Goal: Complete application form: Complete application form

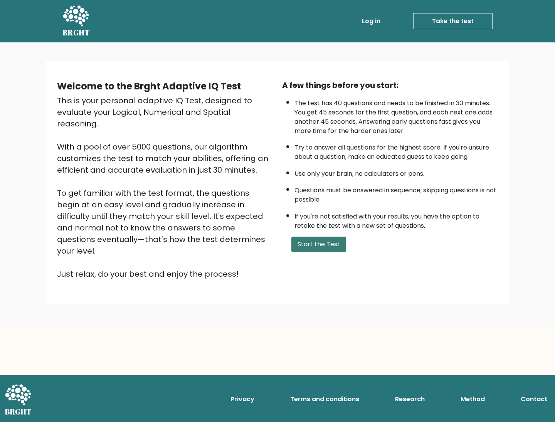
click at [321, 251] on button "Start the Test" at bounding box center [318, 244] width 55 height 15
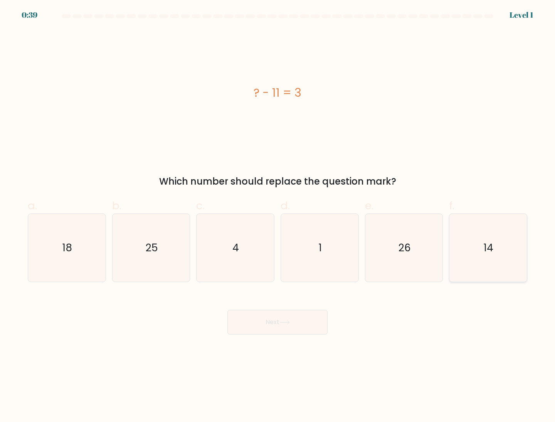
click at [483, 240] on icon "14" at bounding box center [488, 248] width 68 height 68
click at [278, 216] on input "f. 14" at bounding box center [277, 213] width 0 height 5
radio input "true"
click at [272, 324] on button "Next" at bounding box center [277, 322] width 100 height 25
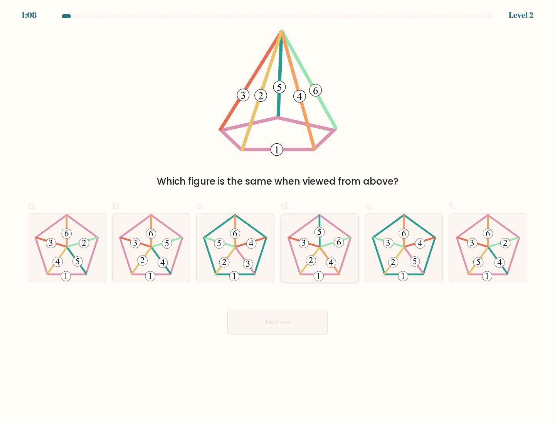
click at [314, 251] on icon at bounding box center [320, 248] width 68 height 68
click at [278, 216] on input "d." at bounding box center [277, 213] width 0 height 5
radio input "true"
click at [305, 323] on button "Next" at bounding box center [277, 322] width 100 height 25
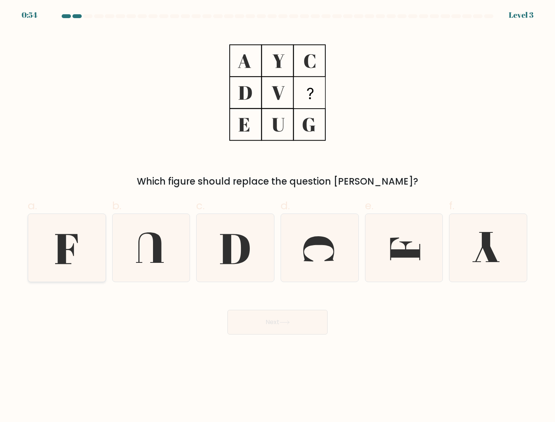
click at [81, 266] on icon at bounding box center [67, 248] width 68 height 68
click at [277, 216] on input "a." at bounding box center [277, 213] width 0 height 5
radio input "true"
click at [274, 328] on button "Next" at bounding box center [277, 322] width 100 height 25
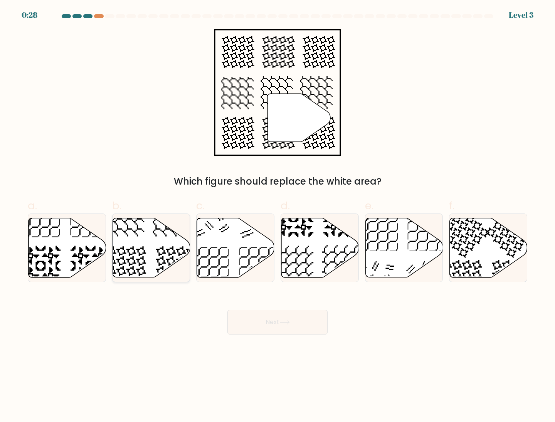
click at [155, 258] on icon at bounding box center [151, 247] width 77 height 59
click at [277, 216] on input "b." at bounding box center [277, 213] width 0 height 5
radio input "true"
click at [289, 315] on button "Next" at bounding box center [277, 322] width 100 height 25
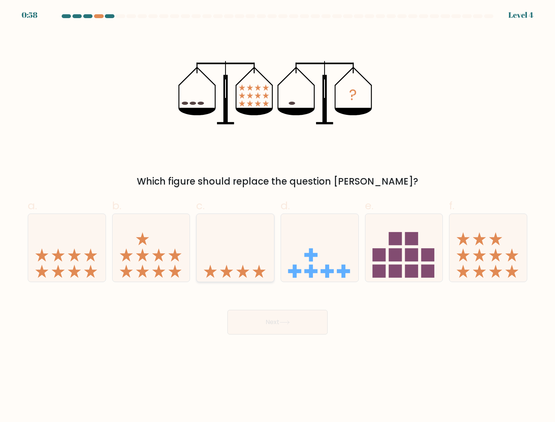
click at [242, 252] on icon at bounding box center [235, 248] width 77 height 64
click at [277, 216] on input "c." at bounding box center [277, 213] width 0 height 5
radio input "true"
click at [283, 324] on icon at bounding box center [284, 322] width 10 height 4
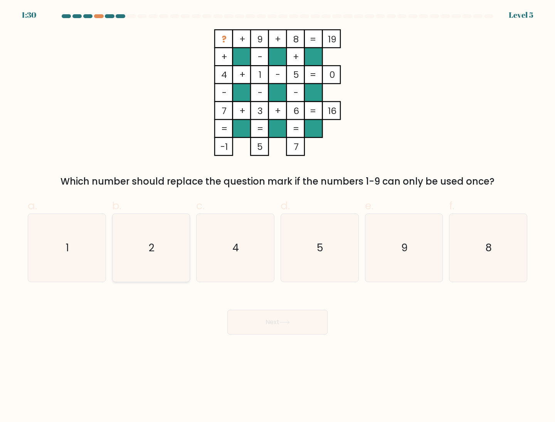
click at [158, 245] on icon "2" at bounding box center [151, 248] width 68 height 68
click at [277, 216] on input "b. 2" at bounding box center [277, 213] width 0 height 5
radio input "true"
click at [253, 320] on button "Next" at bounding box center [277, 322] width 100 height 25
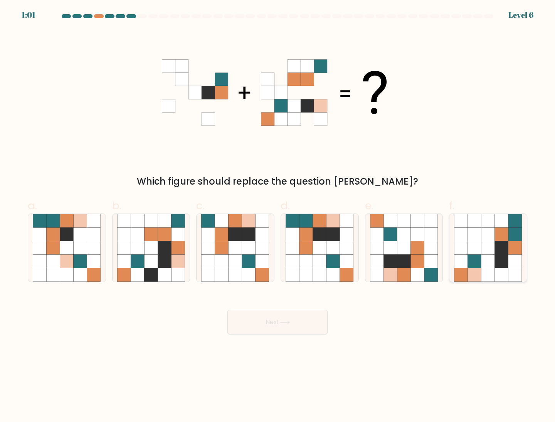
click at [486, 269] on icon at bounding box center [487, 274] width 13 height 13
click at [278, 216] on input "f." at bounding box center [277, 213] width 0 height 5
radio input "true"
click at [275, 319] on button "Next" at bounding box center [277, 322] width 100 height 25
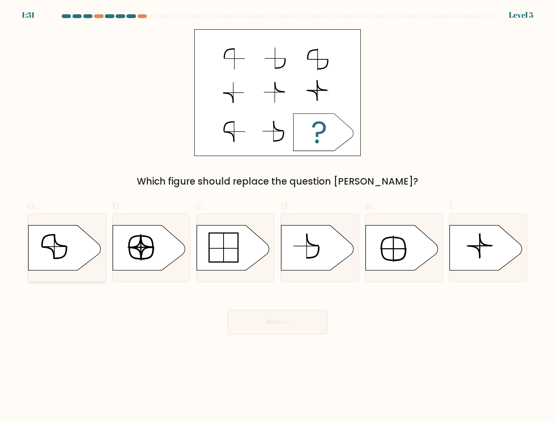
click at [78, 239] on icon at bounding box center [65, 247] width 72 height 45
click at [277, 216] on input "a." at bounding box center [277, 213] width 0 height 5
radio input "true"
click at [230, 316] on button "Next" at bounding box center [277, 322] width 100 height 25
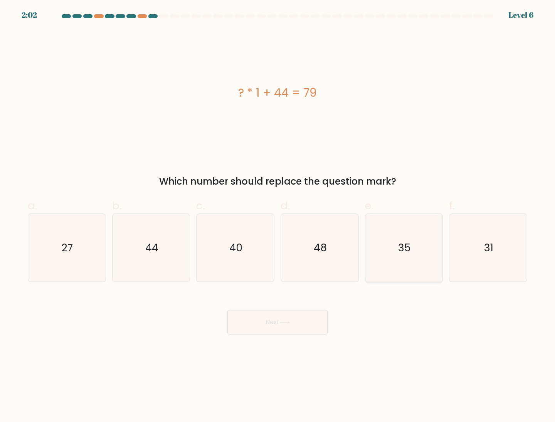
click at [383, 248] on icon "35" at bounding box center [404, 248] width 68 height 68
click at [278, 216] on input "e. 35" at bounding box center [277, 213] width 0 height 5
radio input "true"
click at [281, 315] on button "Next" at bounding box center [277, 322] width 100 height 25
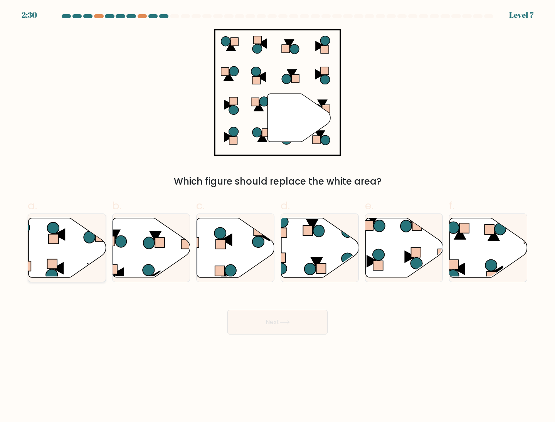
click at [64, 250] on icon at bounding box center [67, 247] width 77 height 59
click at [277, 216] on input "a." at bounding box center [277, 213] width 0 height 5
radio input "true"
click at [290, 322] on icon at bounding box center [284, 322] width 10 height 4
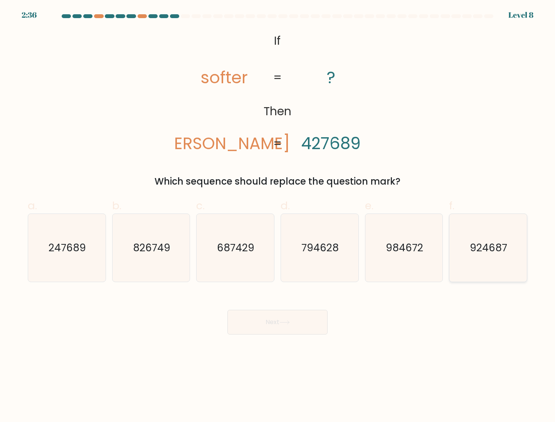
click at [506, 242] on text "924687" at bounding box center [488, 247] width 37 height 14
click at [278, 216] on input "f. 924687" at bounding box center [277, 213] width 0 height 5
radio input "true"
click at [306, 316] on button "Next" at bounding box center [277, 322] width 100 height 25
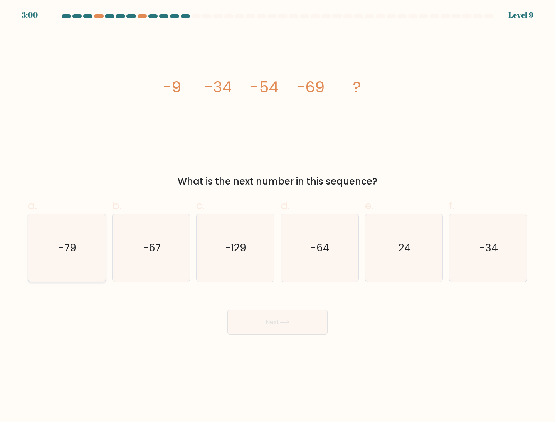
click at [92, 255] on icon "-79" at bounding box center [67, 248] width 68 height 68
click at [277, 216] on input "a. -79" at bounding box center [277, 213] width 0 height 5
radio input "true"
click at [288, 322] on icon at bounding box center [284, 322] width 10 height 4
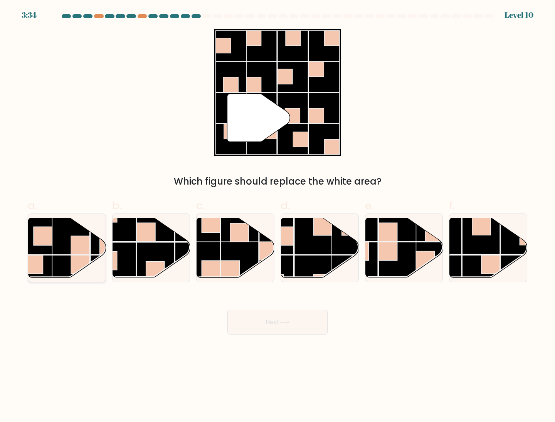
click at [74, 250] on rect at bounding box center [80, 245] width 18 height 18
click at [277, 216] on input "a." at bounding box center [277, 213] width 0 height 5
radio input "true"
click at [280, 321] on button "Next" at bounding box center [277, 322] width 100 height 25
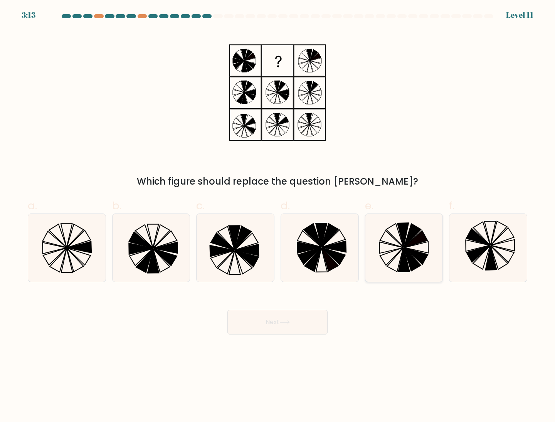
click at [411, 244] on icon at bounding box center [416, 238] width 24 height 17
click at [278, 216] on input "e." at bounding box center [277, 213] width 0 height 5
radio input "true"
click at [280, 325] on button "Next" at bounding box center [277, 322] width 100 height 25
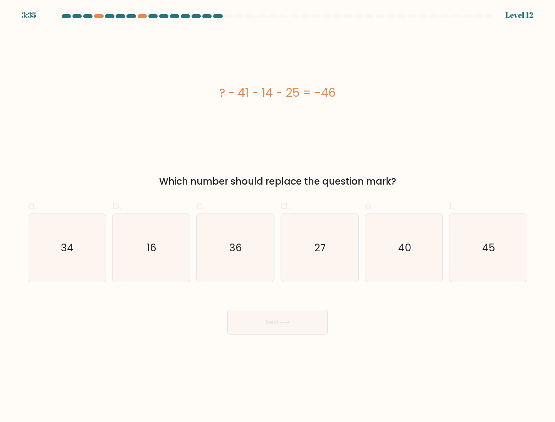
drag, startPoint x: 231, startPoint y: 95, endPoint x: 298, endPoint y: 99, distance: 67.2
click at [298, 99] on div "? - 41 - 14 - 25 = -46" at bounding box center [277, 92] width 499 height 17
click at [76, 249] on icon "34" at bounding box center [67, 248] width 68 height 68
click at [277, 216] on input "a. 34" at bounding box center [277, 213] width 0 height 5
radio input "true"
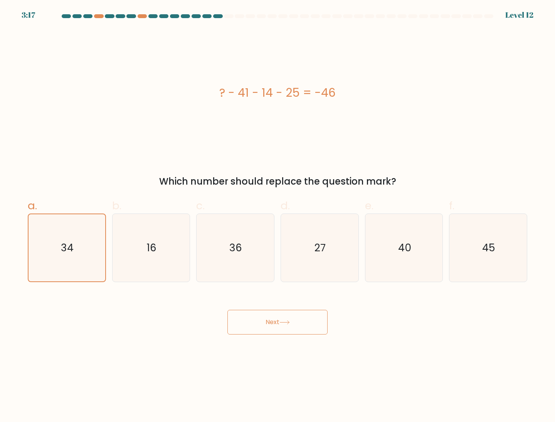
click at [263, 313] on button "Next" at bounding box center [277, 322] width 100 height 25
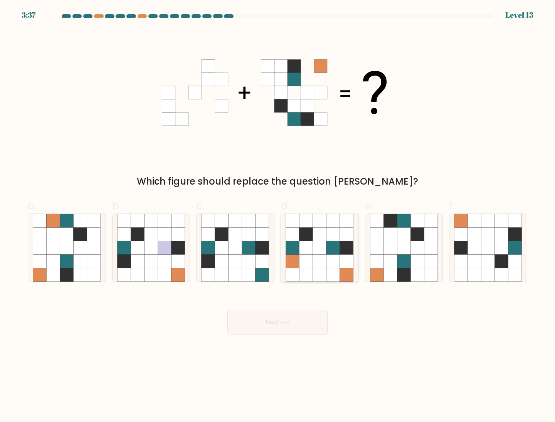
click at [331, 256] on icon at bounding box center [332, 261] width 13 height 13
click at [278, 216] on input "d." at bounding box center [277, 213] width 0 height 5
radio input "true"
click at [413, 261] on icon at bounding box center [417, 261] width 13 height 13
click at [278, 216] on input "e." at bounding box center [277, 213] width 0 height 5
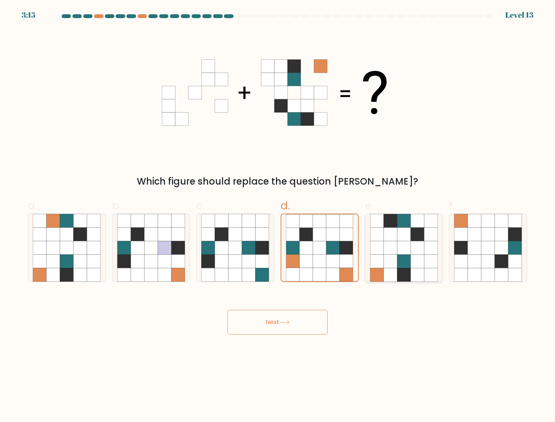
radio input "true"
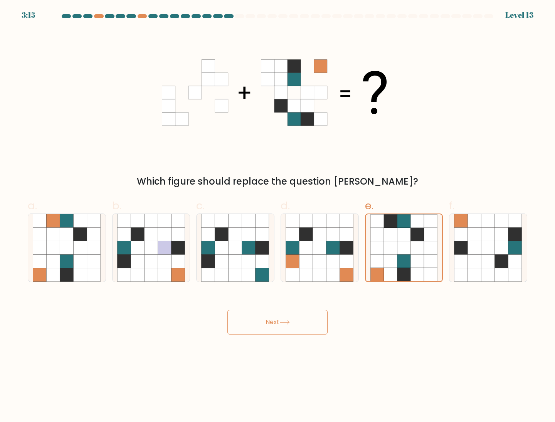
click at [247, 324] on button "Next" at bounding box center [277, 322] width 100 height 25
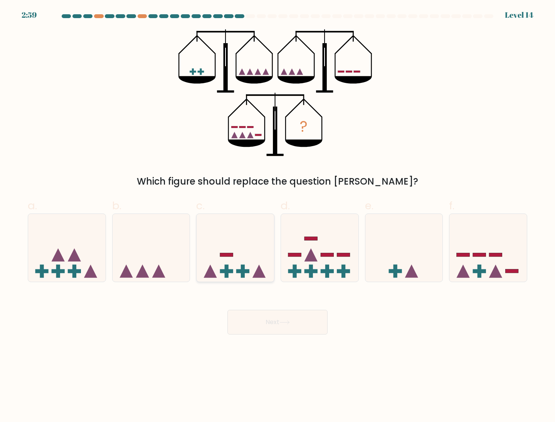
drag, startPoint x: 246, startPoint y: 212, endPoint x: 245, endPoint y: 227, distance: 15.1
click at [245, 225] on label "c." at bounding box center [235, 240] width 78 height 85
click at [277, 216] on input "c." at bounding box center [277, 213] width 0 height 5
radio input "true"
click at [263, 325] on button "Next" at bounding box center [277, 322] width 100 height 25
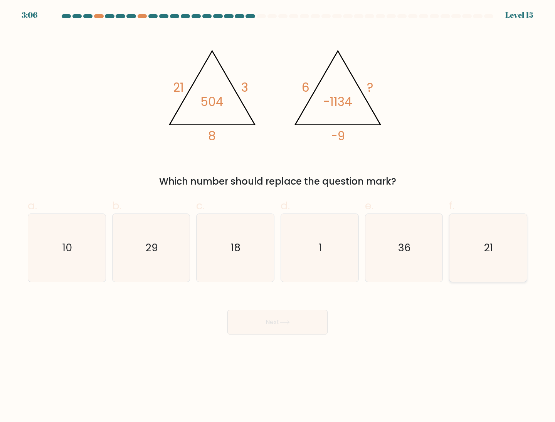
click at [499, 248] on icon "21" at bounding box center [488, 248] width 68 height 68
click at [278, 216] on input "f. 21" at bounding box center [277, 213] width 0 height 5
radio input "true"
click at [283, 316] on button "Next" at bounding box center [277, 322] width 100 height 25
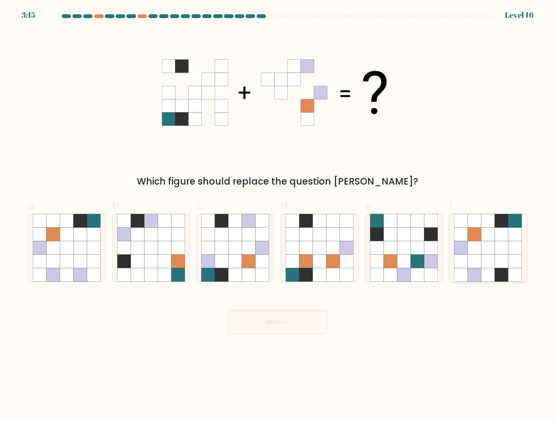
click at [508, 252] on icon at bounding box center [488, 248] width 68 height 68
click at [278, 216] on input "f." at bounding box center [277, 213] width 0 height 5
radio input "true"
click at [244, 315] on button "Next" at bounding box center [277, 322] width 100 height 25
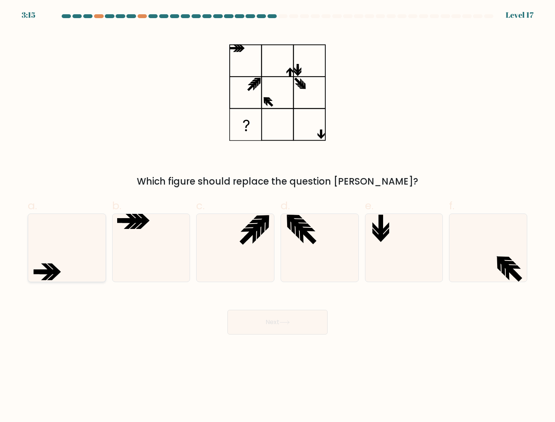
click at [55, 274] on icon at bounding box center [54, 276] width 14 height 8
click at [277, 216] on input "a." at bounding box center [277, 213] width 0 height 5
radio input "true"
click at [299, 326] on button "Next" at bounding box center [277, 322] width 100 height 25
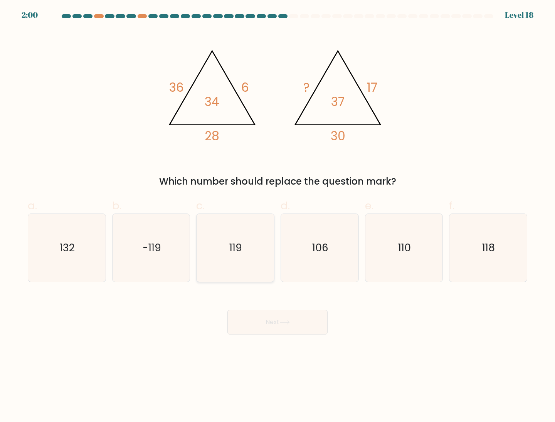
click at [260, 247] on icon "119" at bounding box center [235, 248] width 68 height 68
click at [277, 216] on input "c. 119" at bounding box center [277, 213] width 0 height 5
radio input "true"
click at [265, 323] on button "Next" at bounding box center [277, 322] width 100 height 25
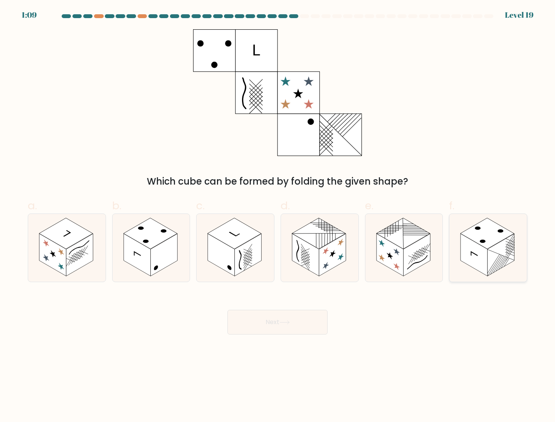
click at [476, 224] on rect at bounding box center [488, 233] width 54 height 31
click at [278, 216] on input "f." at bounding box center [277, 213] width 0 height 5
radio input "true"
click at [247, 319] on button "Next" at bounding box center [277, 322] width 100 height 25
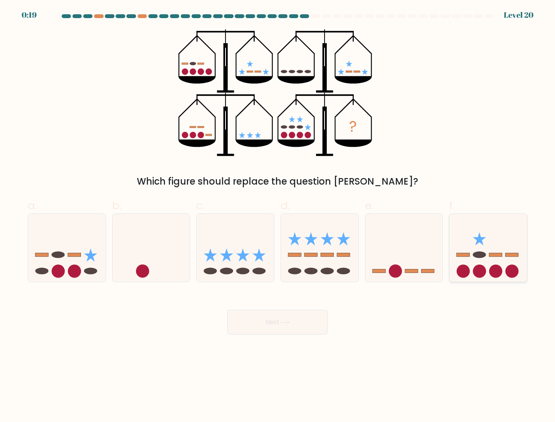
drag, startPoint x: 503, startPoint y: 242, endPoint x: 488, endPoint y: 255, distance: 20.5
click at [503, 242] on icon at bounding box center [487, 248] width 77 height 64
click at [278, 216] on input "f." at bounding box center [277, 213] width 0 height 5
radio input "true"
click at [255, 333] on button "Next" at bounding box center [277, 322] width 100 height 25
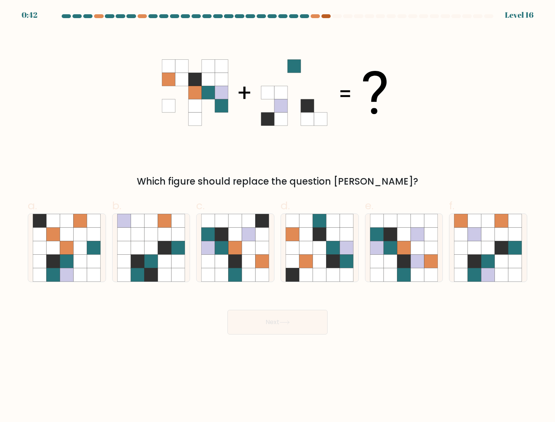
click at [330, 17] on div at bounding box center [325, 16] width 9 height 4
click at [405, 246] on icon at bounding box center [403, 247] width 13 height 13
click at [278, 216] on input "e." at bounding box center [277, 213] width 0 height 5
radio input "true"
click at [309, 315] on button "Next" at bounding box center [277, 322] width 100 height 25
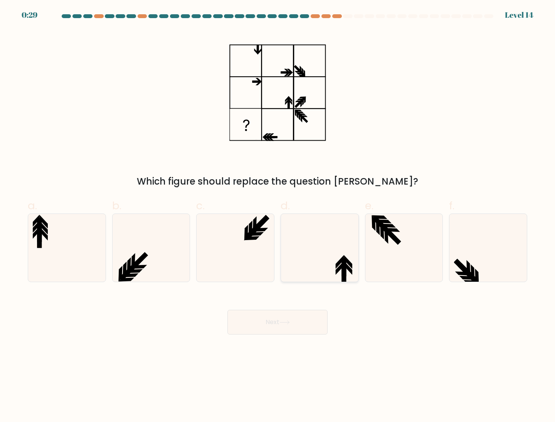
click at [319, 251] on icon at bounding box center [320, 248] width 68 height 68
click at [278, 216] on input "d." at bounding box center [277, 213] width 0 height 5
radio input "true"
click at [286, 325] on button "Next" at bounding box center [277, 322] width 100 height 25
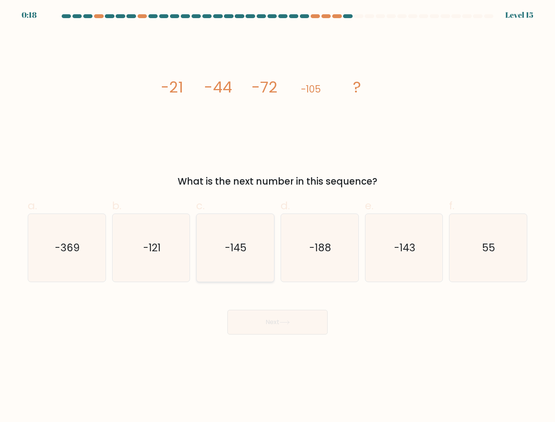
click at [224, 246] on icon "-145" at bounding box center [235, 248] width 68 height 68
click at [277, 216] on input "c. -145" at bounding box center [277, 213] width 0 height 5
radio input "true"
click at [294, 318] on button "Next" at bounding box center [277, 322] width 100 height 25
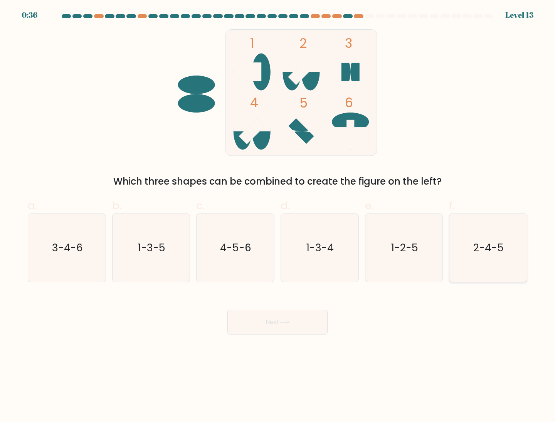
click at [481, 244] on text "2-4-5" at bounding box center [489, 247] width 30 height 14
click at [278, 216] on input "f. 2-4-5" at bounding box center [277, 213] width 0 height 5
radio input "true"
click at [255, 321] on button "Next" at bounding box center [277, 322] width 100 height 25
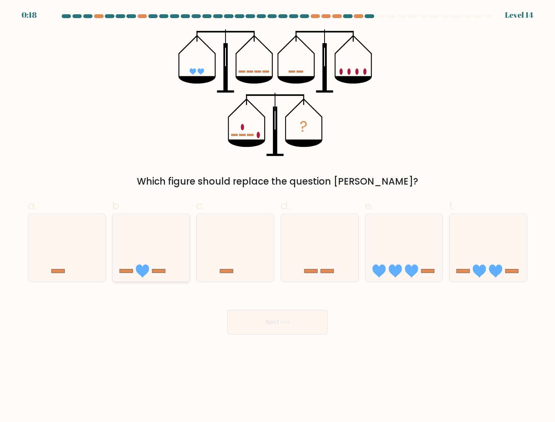
click at [156, 254] on icon at bounding box center [151, 248] width 77 height 64
click at [277, 216] on input "b." at bounding box center [277, 213] width 0 height 5
radio input "true"
click at [299, 323] on button "Next" at bounding box center [277, 322] width 100 height 25
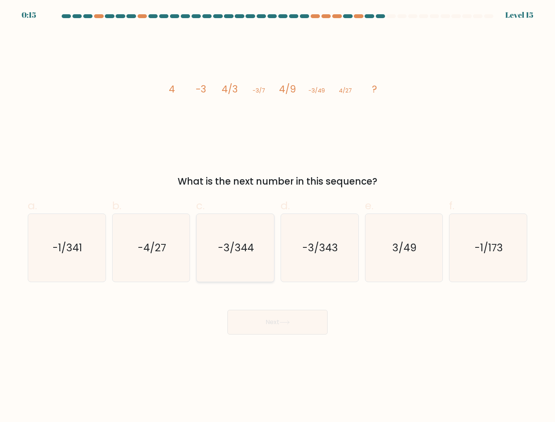
click at [240, 259] on icon "-3/344" at bounding box center [235, 248] width 68 height 68
click at [277, 216] on input "c. -3/344" at bounding box center [277, 213] width 0 height 5
radio input "true"
click at [315, 323] on button "Next" at bounding box center [277, 322] width 100 height 25
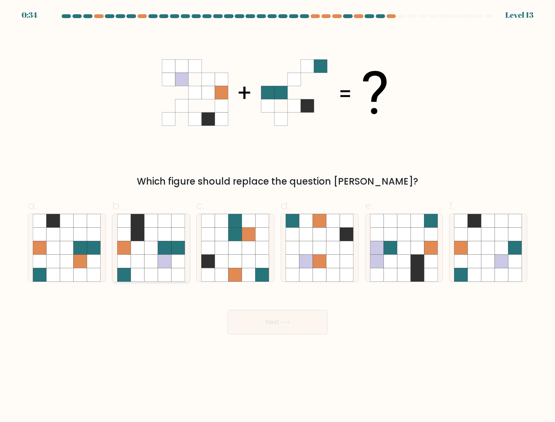
click at [128, 249] on icon at bounding box center [123, 247] width 13 height 13
click at [277, 216] on input "b." at bounding box center [277, 213] width 0 height 5
radio input "true"
click at [260, 329] on button "Next" at bounding box center [277, 322] width 100 height 25
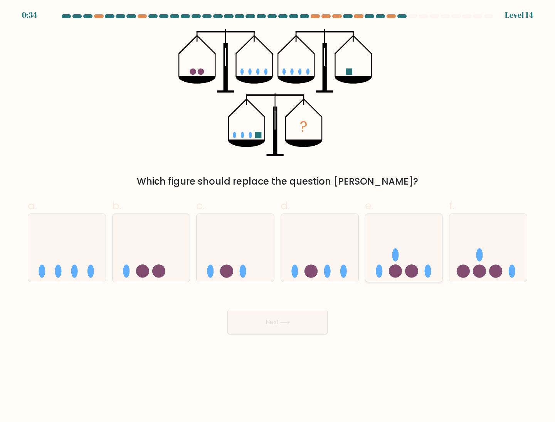
click at [388, 242] on icon at bounding box center [403, 248] width 77 height 64
click at [278, 216] on input "e." at bounding box center [277, 213] width 0 height 5
radio input "true"
click at [301, 317] on button "Next" at bounding box center [277, 322] width 100 height 25
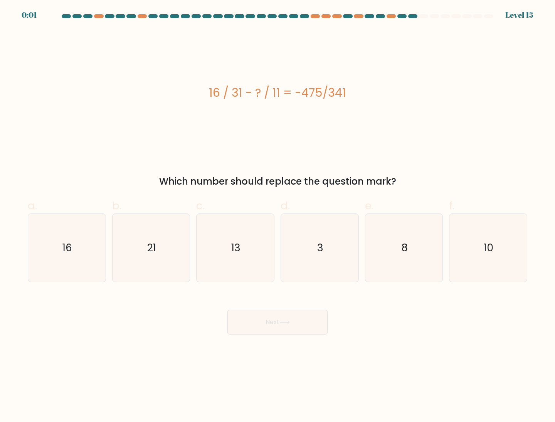
drag, startPoint x: 367, startPoint y: 196, endPoint x: 364, endPoint y: 212, distance: 16.4
click at [365, 201] on div "a. 16 b. 21 c." at bounding box center [278, 237] width 506 height 91
drag, startPoint x: 374, startPoint y: 241, endPoint x: 372, endPoint y: 258, distance: 17.1
click at [374, 242] on icon "8" at bounding box center [404, 248] width 68 height 68
click at [278, 216] on input "e. 8" at bounding box center [277, 213] width 0 height 5
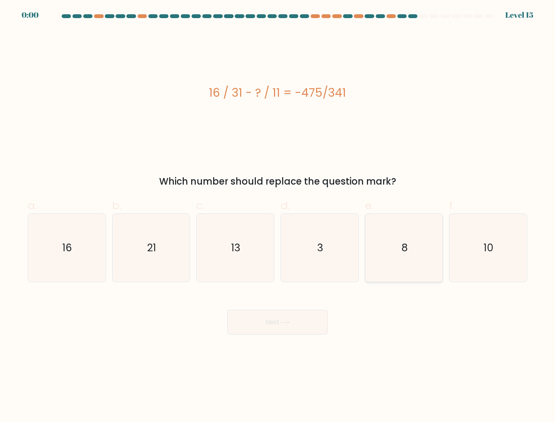
radio input "true"
click at [287, 340] on body "0:00 Level 15 3" at bounding box center [277, 211] width 555 height 422
click at [294, 330] on div "Next" at bounding box center [277, 312] width 509 height 43
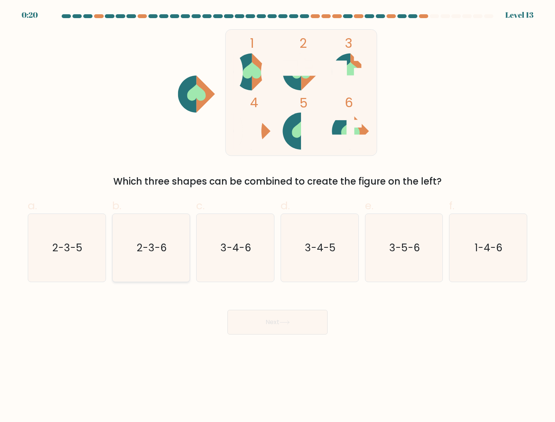
click at [170, 256] on icon "2-3-6" at bounding box center [151, 248] width 68 height 68
click at [277, 216] on input "b. 2-3-6" at bounding box center [277, 213] width 0 height 5
radio input "true"
click at [276, 322] on button "Next" at bounding box center [277, 322] width 100 height 25
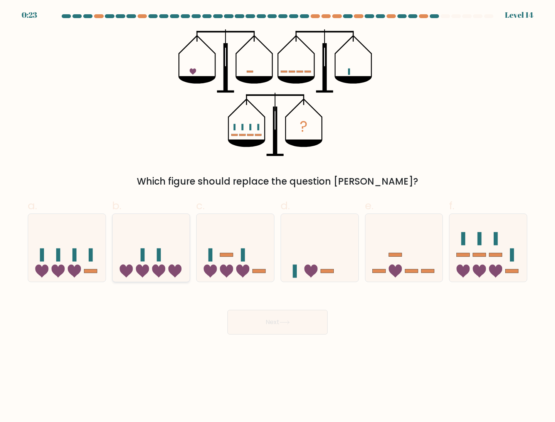
click at [170, 251] on icon at bounding box center [151, 248] width 77 height 64
click at [277, 216] on input "b." at bounding box center [277, 213] width 0 height 5
radio input "true"
click at [280, 309] on div "Next" at bounding box center [277, 312] width 509 height 43
click at [278, 316] on button "Next" at bounding box center [277, 322] width 100 height 25
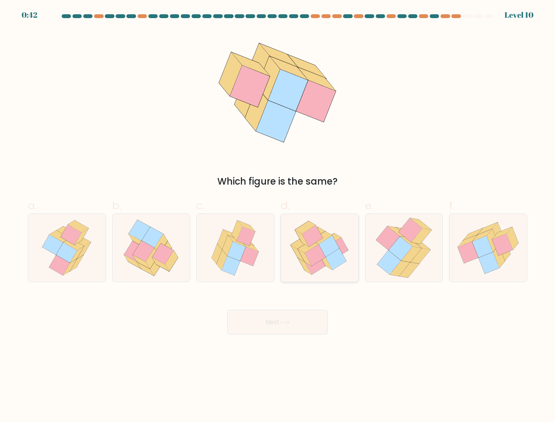
click at [326, 234] on icon at bounding box center [319, 248] width 69 height 68
click at [278, 216] on input "d." at bounding box center [277, 213] width 0 height 5
radio input "true"
click at [261, 309] on div "Next" at bounding box center [277, 312] width 509 height 43
click at [267, 318] on button "Next" at bounding box center [277, 322] width 100 height 25
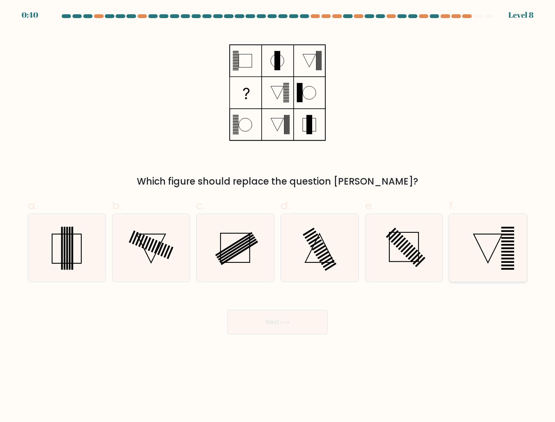
click at [518, 238] on icon at bounding box center [488, 248] width 68 height 68
click at [278, 216] on input "f." at bounding box center [277, 213] width 0 height 5
radio input "true"
click at [293, 323] on button "Next" at bounding box center [277, 322] width 100 height 25
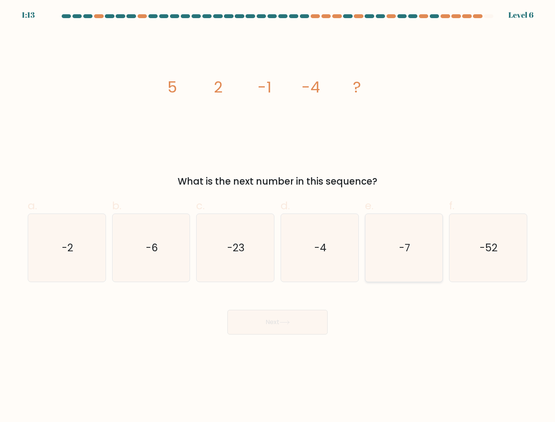
click at [424, 242] on icon "-7" at bounding box center [404, 248] width 68 height 68
click at [278, 216] on input "e. -7" at bounding box center [277, 213] width 0 height 5
radio input "true"
click at [309, 319] on button "Next" at bounding box center [277, 322] width 100 height 25
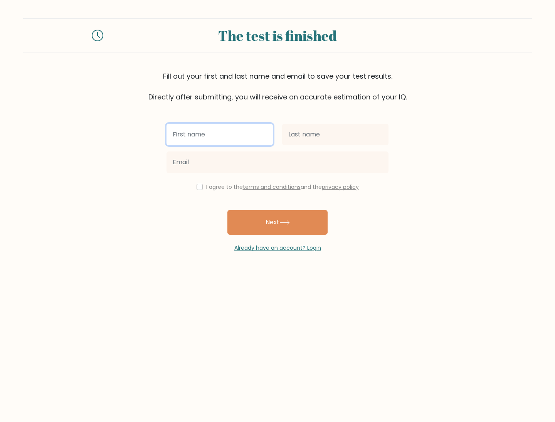
click at [235, 129] on input "text" at bounding box center [219, 135] width 106 height 22
type input "[PERSON_NAME]"
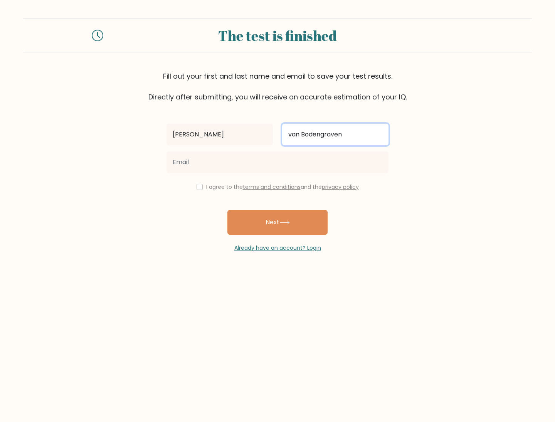
type input "van Bodengraven"
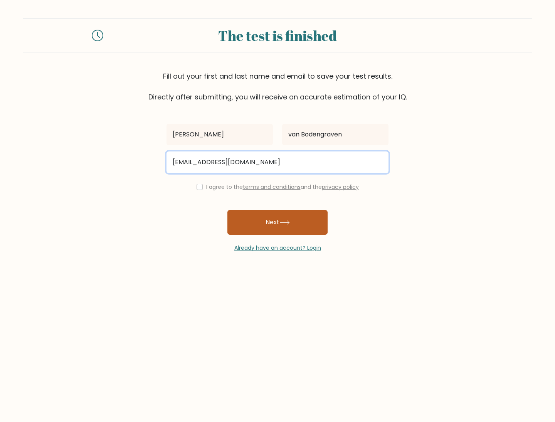
type input "inesvanbodengraven@hotmail.com"
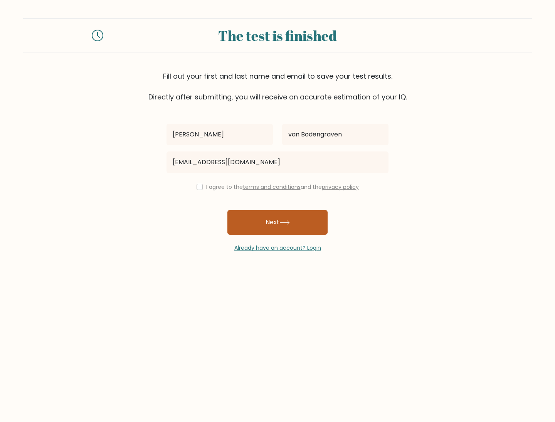
click at [289, 221] on icon at bounding box center [284, 222] width 10 height 4
click at [201, 188] on div "I agree to the terms and conditions and the privacy policy" at bounding box center [277, 186] width 231 height 9
click at [199, 188] on input "checkbox" at bounding box center [200, 187] width 6 height 6
checkbox input "true"
click at [266, 230] on button "Next" at bounding box center [277, 222] width 100 height 25
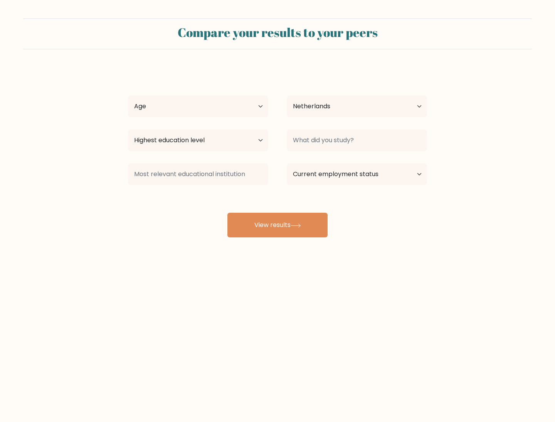
select select "NL"
select select "25_34"
drag, startPoint x: 240, startPoint y: 106, endPoint x: 307, endPoint y: 102, distance: 66.4
click at [307, 102] on div "Age Under [DEMOGRAPHIC_DATA] [DEMOGRAPHIC_DATA] [DEMOGRAPHIC_DATA] [DEMOGRAPHIC…" at bounding box center [278, 106] width 318 height 28
select select "masters_degree"
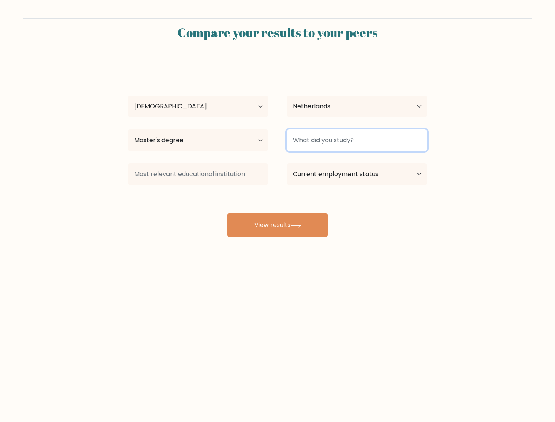
click at [358, 139] on input at bounding box center [357, 140] width 140 height 22
type input "econometrics"
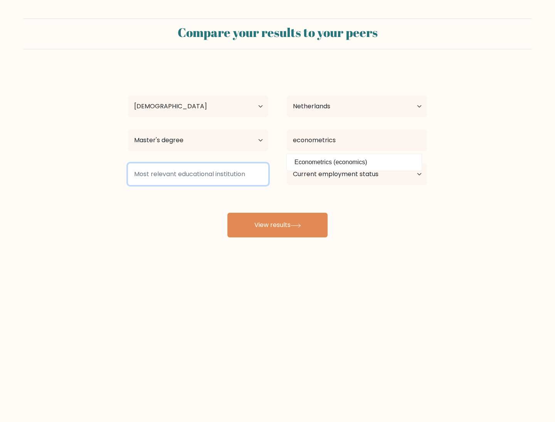
click at [216, 167] on input at bounding box center [198, 174] width 140 height 22
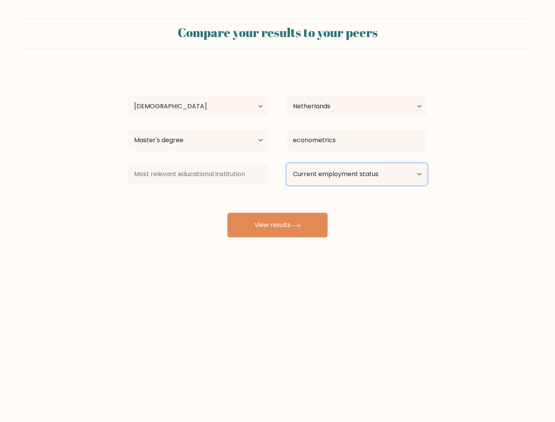
select select "other"
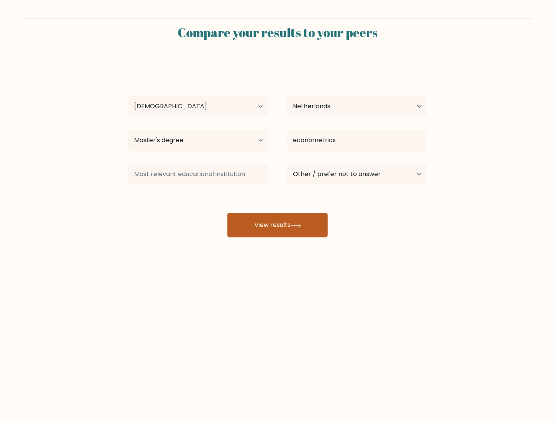
click at [306, 225] on button "View results" at bounding box center [277, 225] width 100 height 25
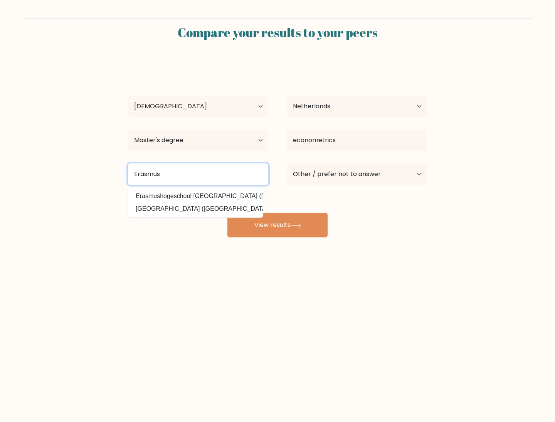
type input "Erasmus"
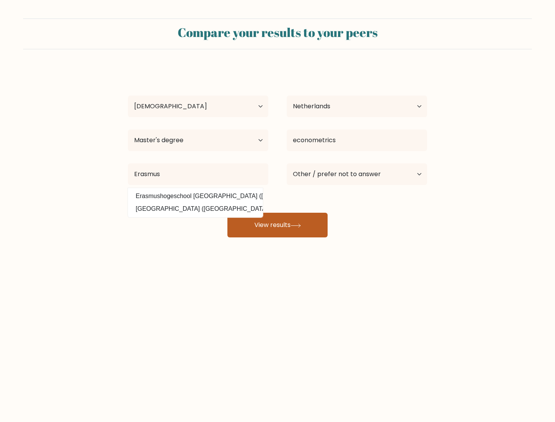
drag, startPoint x: 229, startPoint y: 192, endPoint x: 288, endPoint y: 232, distance: 71.2
click at [288, 232] on button "View results" at bounding box center [277, 225] width 100 height 25
